Goal: Browse casually

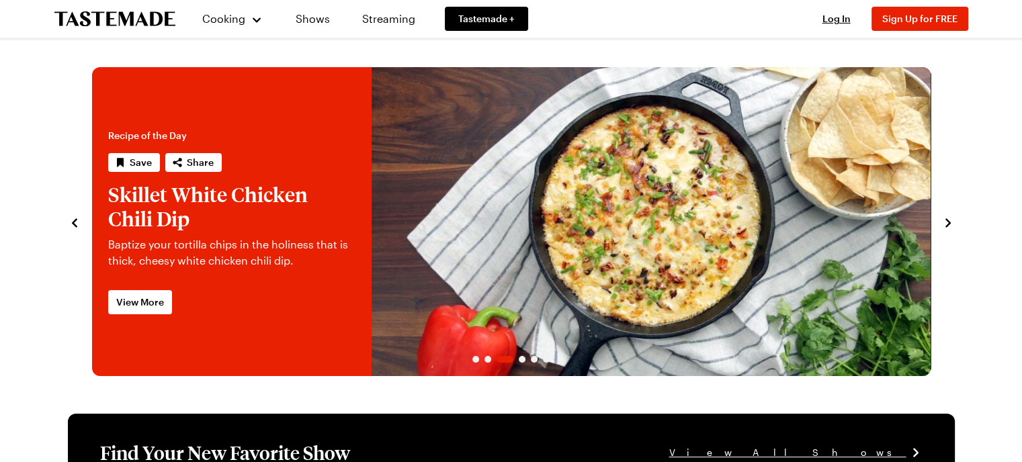
click at [74, 221] on icon "navigate to previous item" at bounding box center [74, 222] width 5 height 9
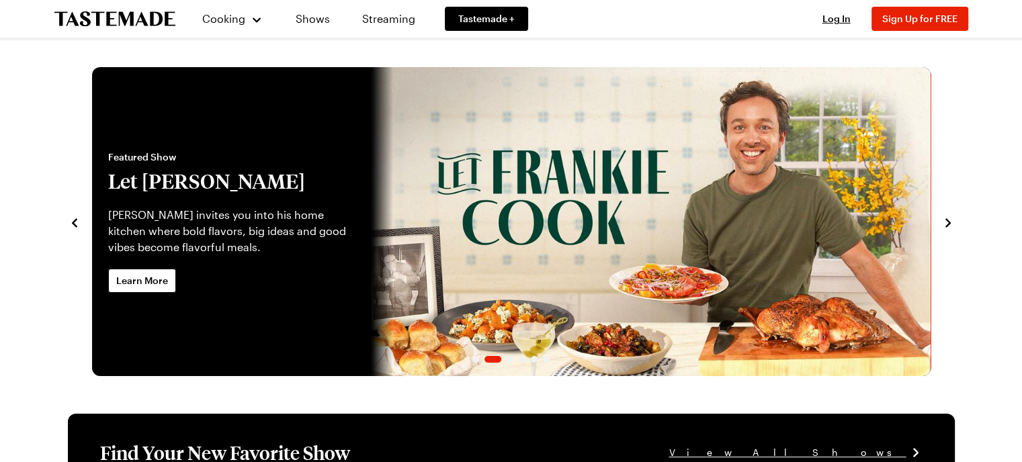
click at [74, 221] on icon "navigate to previous item" at bounding box center [74, 222] width 5 height 9
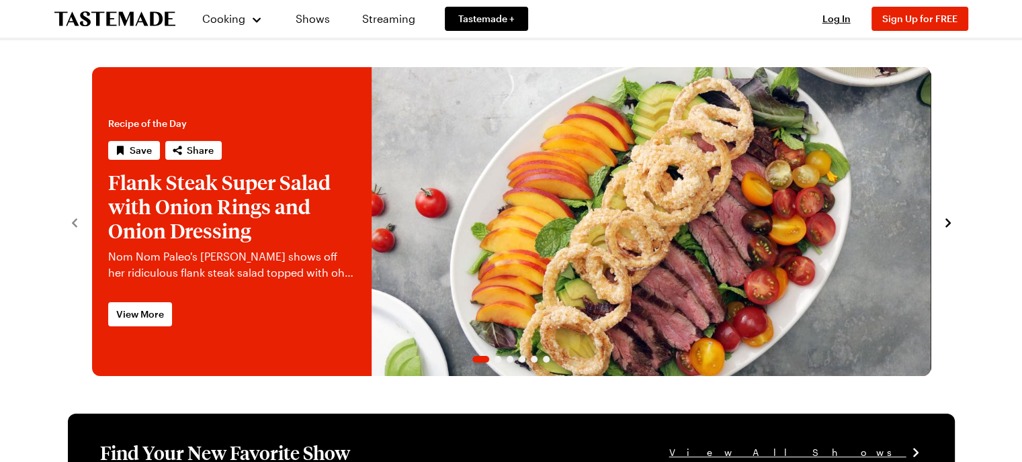
click at [943, 224] on icon "navigate to next item" at bounding box center [947, 222] width 13 height 13
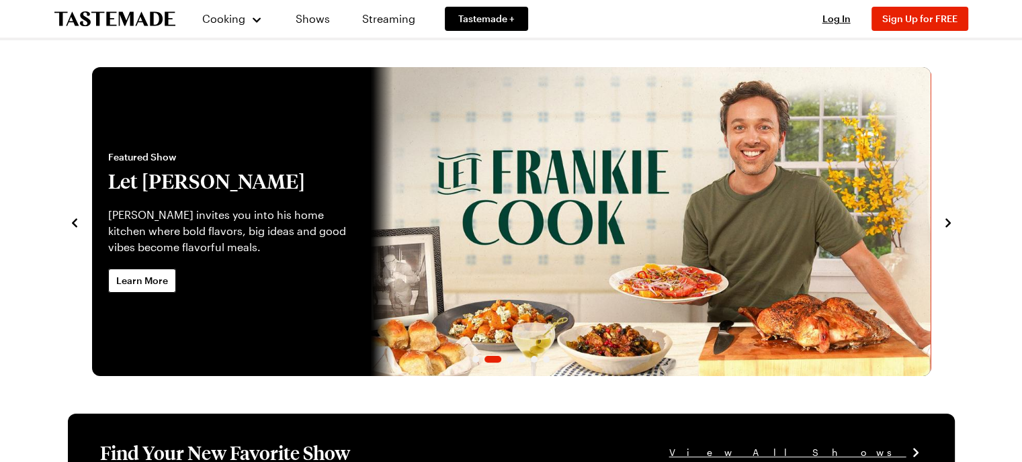
click at [946, 224] on icon "navigate to next item" at bounding box center [947, 222] width 13 height 13
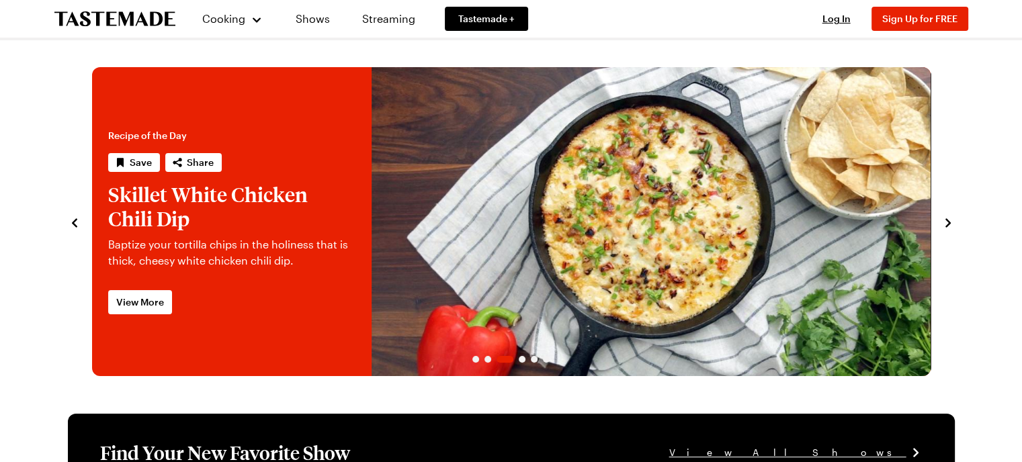
click at [949, 226] on icon "navigate to next item" at bounding box center [947, 222] width 13 height 13
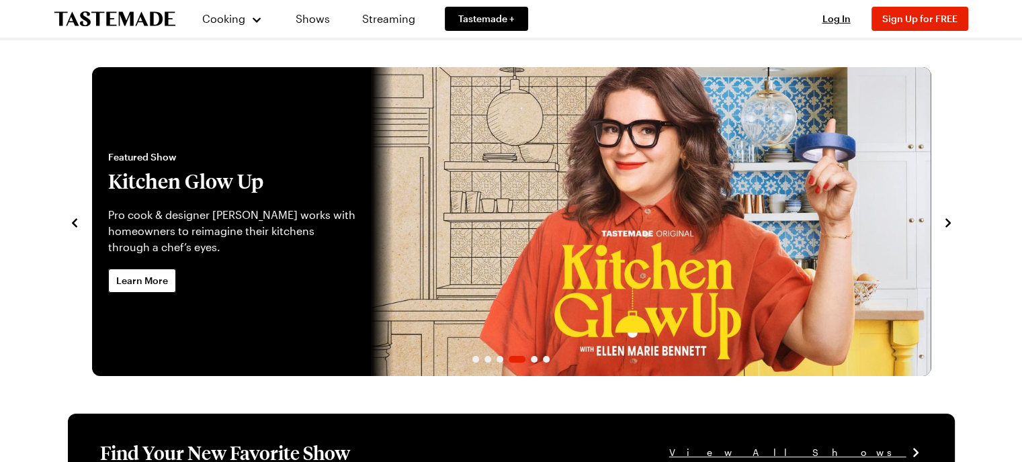
click at [949, 226] on icon "navigate to next item" at bounding box center [947, 222] width 13 height 13
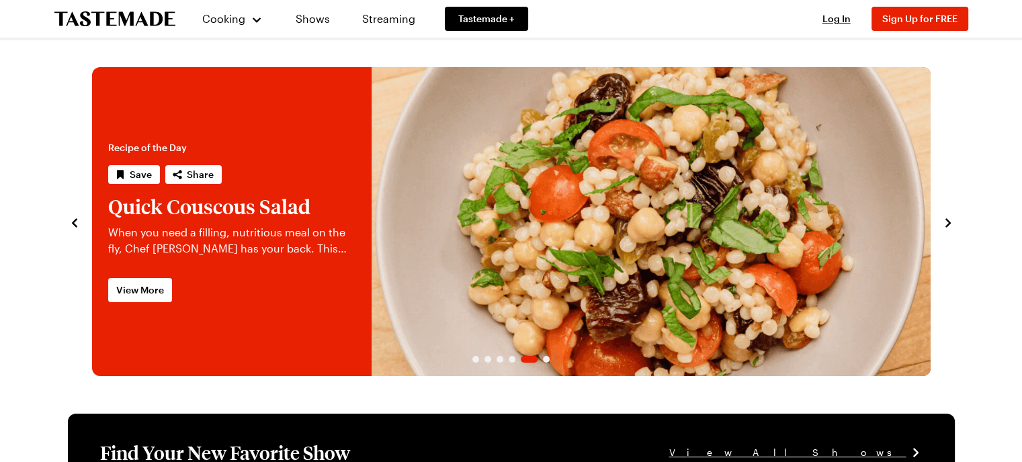
click at [949, 226] on icon "navigate to next item" at bounding box center [947, 222] width 13 height 13
